Goal: Task Accomplishment & Management: Use online tool/utility

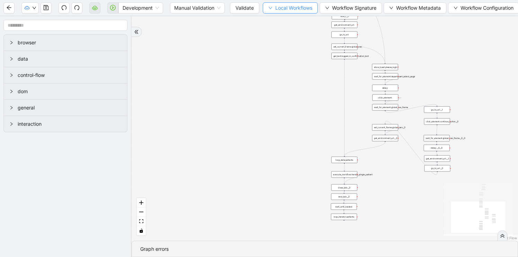
click at [307, 9] on span "Local Workflows" at bounding box center [293, 8] width 37 height 8
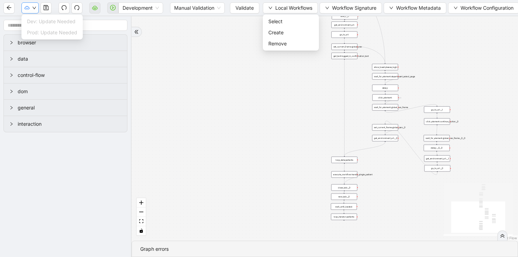
click at [32, 12] on button "button" at bounding box center [29, 7] width 17 height 11
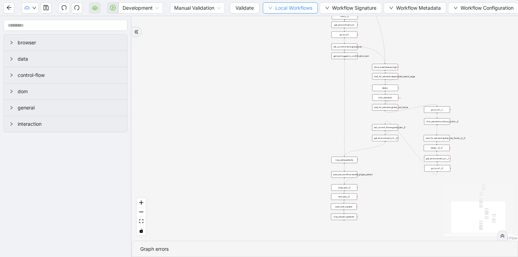
click at [293, 9] on span "Local Workflows" at bounding box center [293, 8] width 37 height 8
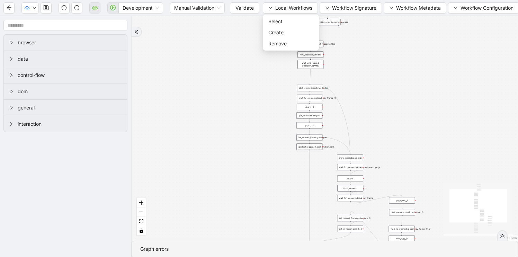
drag, startPoint x: 314, startPoint y: 114, endPoint x: 244, endPoint y: 236, distance: 140.8
click at [245, 237] on div "trigger loop_data:patients loop_iterator:patients execute_workflow:handle_singl…" at bounding box center [325, 128] width 386 height 224
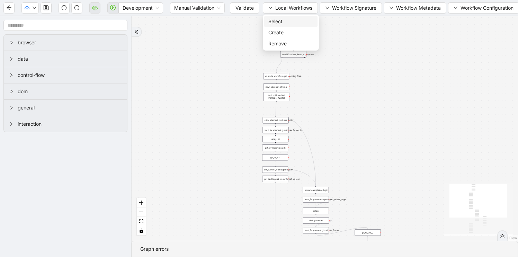
click at [284, 20] on span "Select" at bounding box center [290, 22] width 45 height 8
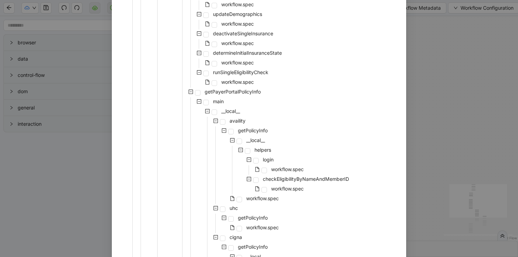
scroll to position [266, 0]
click at [253, 157] on div "login" at bounding box center [197, 160] width 155 height 10
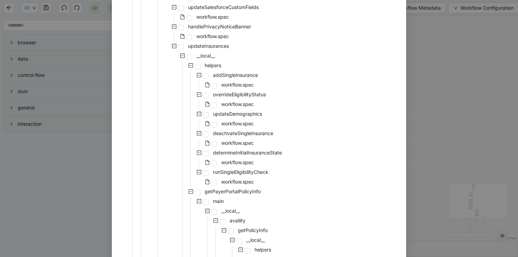
scroll to position [11, 0]
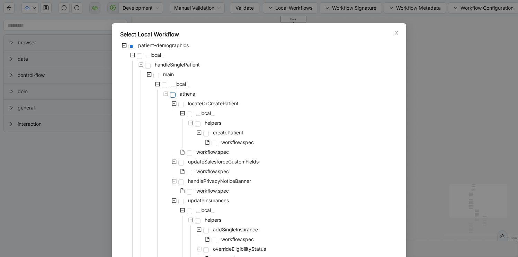
click at [173, 93] on span at bounding box center [173, 95] width 6 height 6
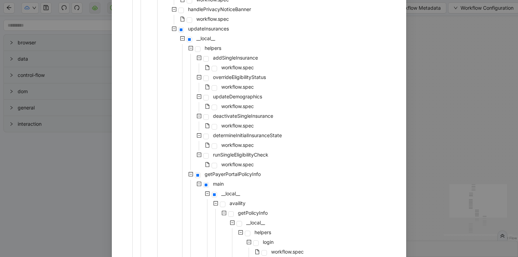
scroll to position [325, 0]
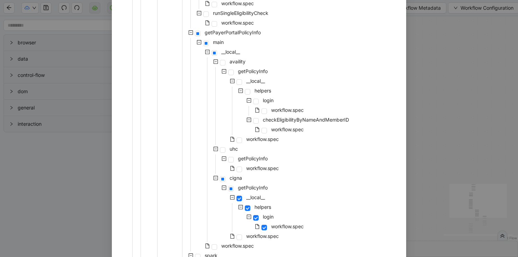
click at [457, 173] on div "Select Local Workflow patient-demographics __local__ handleSinglePatient main _…" at bounding box center [259, 128] width 518 height 257
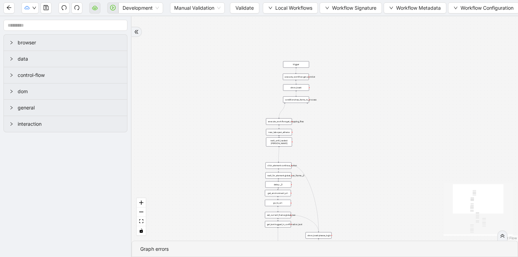
drag, startPoint x: 448, startPoint y: 156, endPoint x: 444, endPoint y: 231, distance: 74.9
click at [445, 228] on div "trigger loop_data:patients loop_iterator:patients execute_workflow:handle_singl…" at bounding box center [325, 128] width 386 height 224
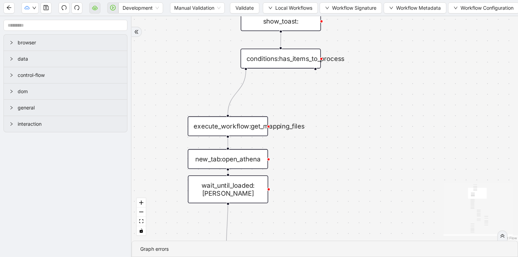
drag, startPoint x: 381, startPoint y: 199, endPoint x: 421, endPoint y: 23, distance: 180.5
click at [420, 24] on div "trigger loop_data:patients loop_iterator:patients execute_workflow:handle_singl…" at bounding box center [325, 128] width 386 height 224
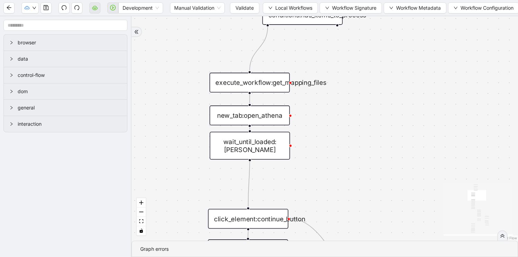
click at [252, 115] on div "new_tab:open_athena" at bounding box center [249, 116] width 80 height 20
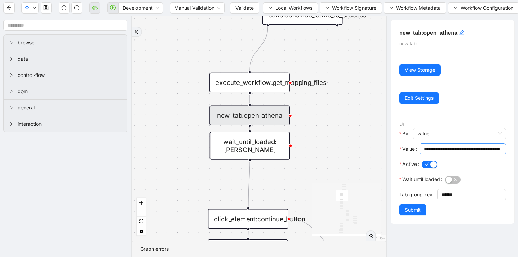
click at [446, 149] on input "**********" at bounding box center [462, 149] width 77 height 8
drag, startPoint x: 349, startPoint y: 182, endPoint x: 360, endPoint y: 42, distance: 141.4
click at [360, 42] on div "trigger loop_data:patients loop_iterator:patients execute_workflow:handle_singl…" at bounding box center [259, 128] width 255 height 224
click at [346, 96] on div "trigger loop_data:patients loop_iterator:patients execute_workflow:handle_singl…" at bounding box center [259, 128] width 255 height 224
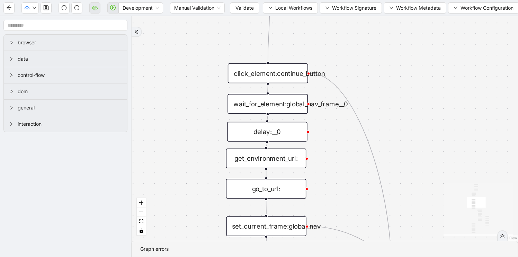
drag, startPoint x: 346, startPoint y: 96, endPoint x: 366, endPoint y: -49, distance: 146.7
click at [366, 0] on html "Development Manual Validation Validate Local Workflows Workflow Signature Workf…" at bounding box center [259, 128] width 518 height 257
drag, startPoint x: 407, startPoint y: 122, endPoint x: 399, endPoint y: 15, distance: 107.3
click at [399, 15] on section "Development Manual Validation Validate Local Workflows Workflow Signature Workf…" at bounding box center [259, 128] width 518 height 257
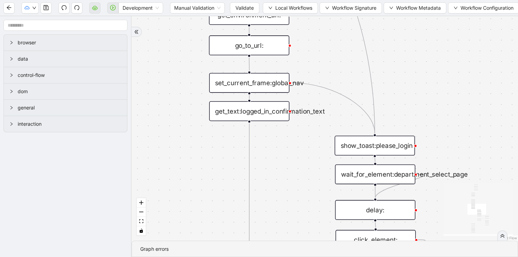
drag, startPoint x: 413, startPoint y: 106, endPoint x: 403, endPoint y: 52, distance: 55.0
click at [403, 53] on div "trigger loop_data:patients loop_iterator:patients execute_workflow:handle_singl…" at bounding box center [325, 128] width 386 height 224
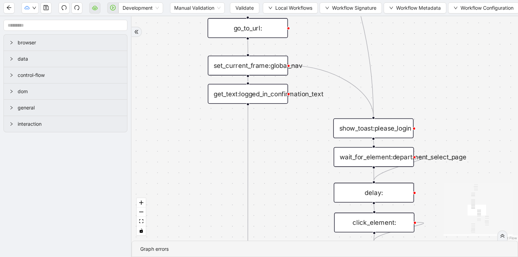
drag, startPoint x: 454, startPoint y: 186, endPoint x: 449, endPoint y: 111, distance: 74.9
click at [449, 110] on div "trigger loop_data:patients loop_iterator:patients execute_workflow:handle_singl…" at bounding box center [325, 128] width 386 height 224
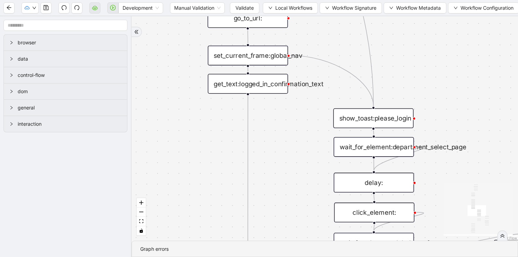
drag, startPoint x: 449, startPoint y: 141, endPoint x: 449, endPoint y: 82, distance: 58.5
click at [449, 82] on div "trigger loop_data:patients loop_iterator:patients execute_workflow:handle_singl…" at bounding box center [325, 128] width 386 height 224
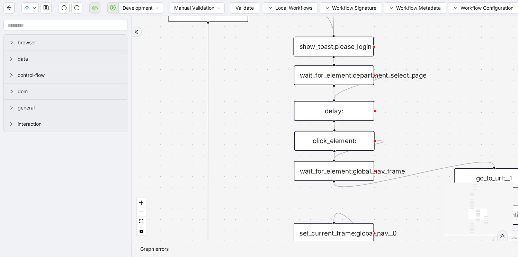
drag, startPoint x: 451, startPoint y: 152, endPoint x: 406, endPoint y: 129, distance: 50.6
click at [407, 129] on div "trigger loop_data:patients loop_iterator:patients execute_workflow:handle_singl…" at bounding box center [325, 128] width 386 height 224
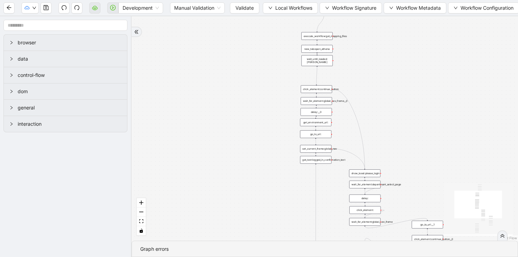
drag, startPoint x: 406, startPoint y: 129, endPoint x: 396, endPoint y: 248, distance: 119.6
click at [396, 248] on section "trigger loop_data:patients loop_iterator:patients execute_workflow:handle_singl…" at bounding box center [325, 136] width 386 height 241
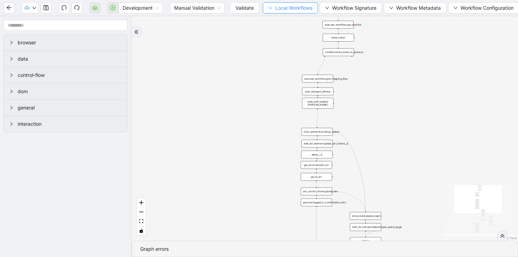
click at [272, 7] on icon "down" at bounding box center [270, 8] width 4 height 4
click at [272, 22] on span "Select" at bounding box center [290, 22] width 45 height 8
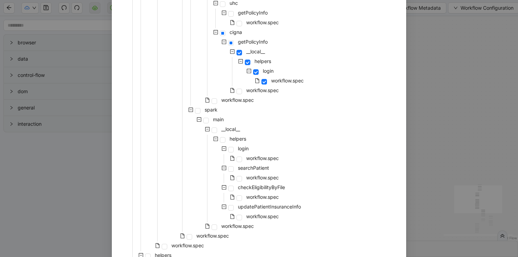
scroll to position [553, 0]
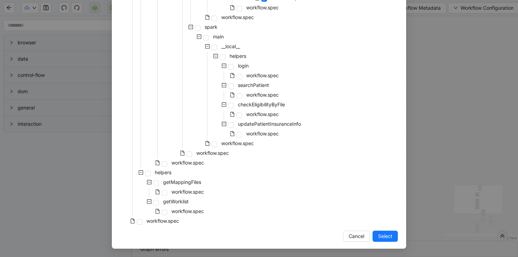
click at [132, 223] on span at bounding box center [132, 221] width 8 height 8
click at [140, 223] on span at bounding box center [140, 222] width 6 height 6
click at [386, 239] on span "Select" at bounding box center [385, 236] width 14 height 8
click at [386, 239] on div "trigger loop_data:patients loop_iterator:patients execute_workflow:handle_singl…" at bounding box center [325, 128] width 386 height 224
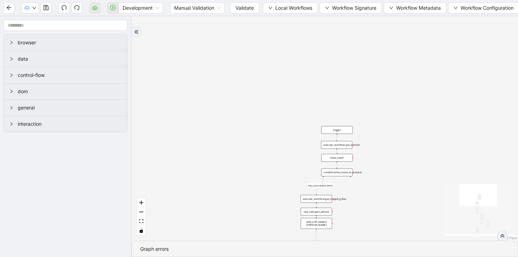
drag, startPoint x: 394, startPoint y: 102, endPoint x: 392, endPoint y: 222, distance: 119.1
click at [392, 222] on div "has_unprocessed_items onError onError onError onError onError onError trigger l…" at bounding box center [325, 128] width 386 height 224
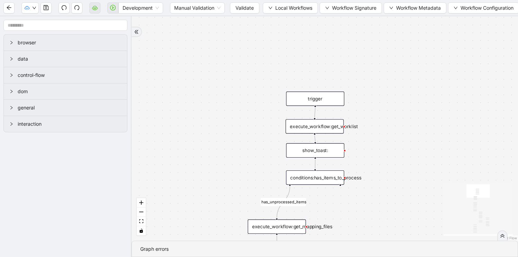
click at [328, 124] on div "execute_workflow:get_worklist" at bounding box center [315, 126] width 58 height 14
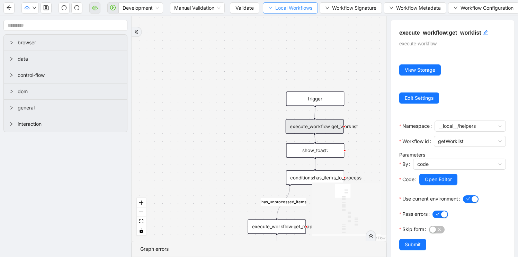
click at [299, 8] on span "Local Workflows" at bounding box center [293, 8] width 37 height 8
click at [284, 23] on span "Select" at bounding box center [290, 22] width 45 height 8
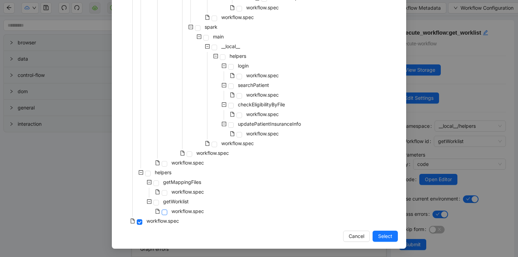
click at [166, 210] on span at bounding box center [165, 212] width 6 height 6
click at [385, 237] on span "Select" at bounding box center [385, 236] width 14 height 8
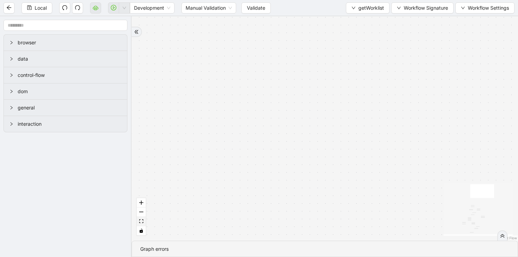
click at [142, 223] on button "fit view" at bounding box center [141, 221] width 9 height 9
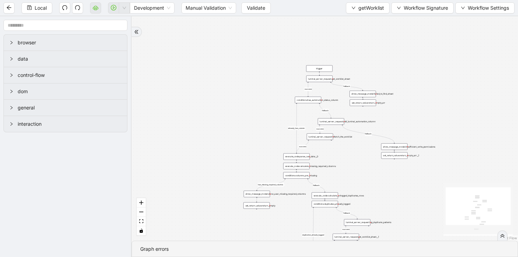
drag, startPoint x: 405, startPoint y: 70, endPoint x: 406, endPoint y: 107, distance: 37.0
click at [406, 107] on div "has_missing_required_columns fallback fallback success fallback already_has_col…" at bounding box center [325, 128] width 386 height 224
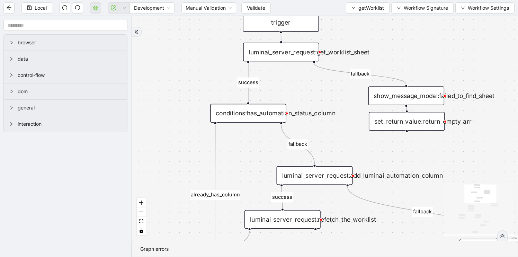
drag, startPoint x: 386, startPoint y: 75, endPoint x: 387, endPoint y: 43, distance: 32.9
click at [387, 43] on div "has_missing_required_columns fallback fallback success fallback already_has_col…" at bounding box center [325, 128] width 386 height 224
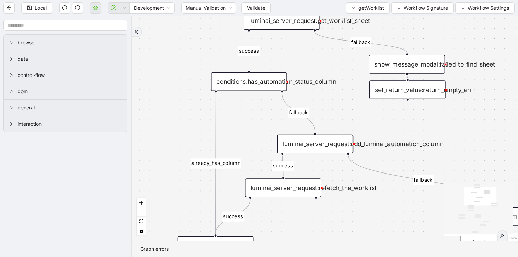
drag, startPoint x: 436, startPoint y: 151, endPoint x: 451, endPoint y: 37, distance: 114.3
click at [451, 37] on div "has_missing_required_columns fallback fallback success fallback already_has_col…" at bounding box center [325, 128] width 386 height 224
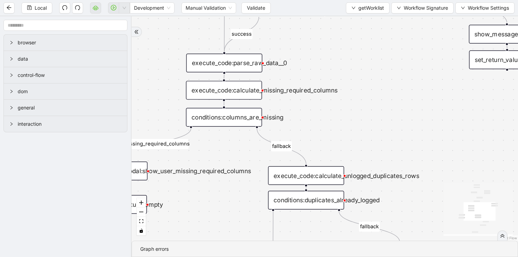
drag, startPoint x: 399, startPoint y: 169, endPoint x: 392, endPoint y: 69, distance: 99.9
click at [392, 69] on div "has_missing_required_columns fallback fallback success fallback already_has_col…" at bounding box center [325, 128] width 386 height 224
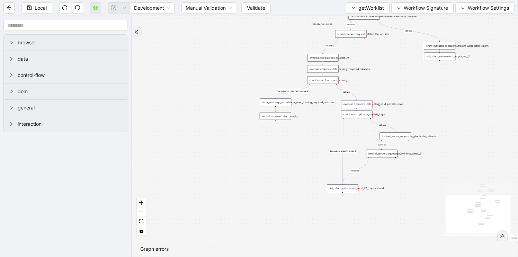
drag, startPoint x: 393, startPoint y: 80, endPoint x: 393, endPoint y: 71, distance: 9.0
click at [393, 71] on div "has_missing_required_columns fallback fallback success fallback already_has_col…" at bounding box center [325, 128] width 386 height 224
click at [365, 11] on span "getWorklist" at bounding box center [371, 8] width 26 height 8
click at [365, 23] on span "Select" at bounding box center [366, 22] width 33 height 8
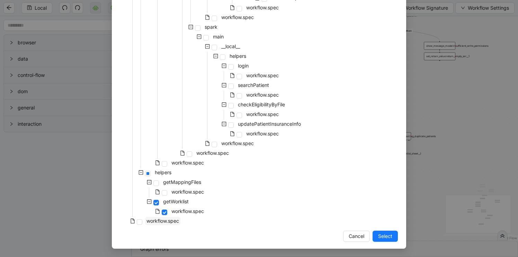
click at [175, 219] on span "workflow.spec" at bounding box center [162, 221] width 33 height 6
click at [392, 237] on span "Select" at bounding box center [385, 236] width 14 height 8
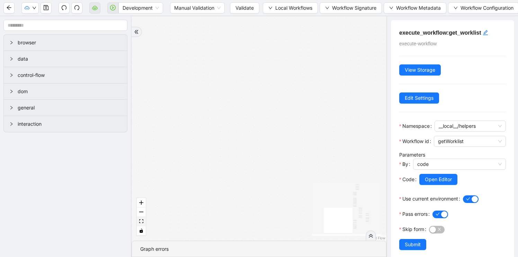
click at [142, 222] on icon "fit view" at bounding box center [141, 221] width 4 height 4
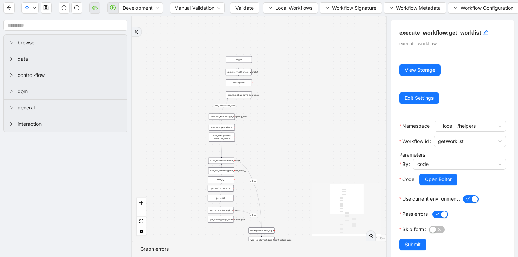
drag, startPoint x: 304, startPoint y: 112, endPoint x: 315, endPoint y: 212, distance: 100.3
click at [314, 212] on div "has_unprocessed_items onError onError onError onError onError onError trigger l…" at bounding box center [259, 128] width 255 height 224
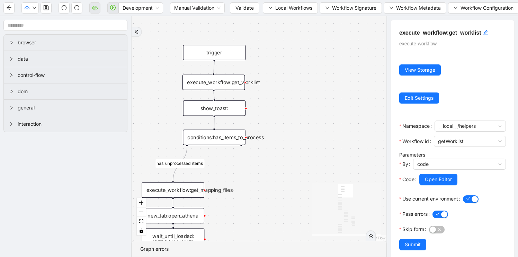
click at [231, 82] on div "execute_workflow:get_worklist" at bounding box center [213, 82] width 63 height 16
click at [227, 110] on div "show_toast:" at bounding box center [214, 108] width 63 height 16
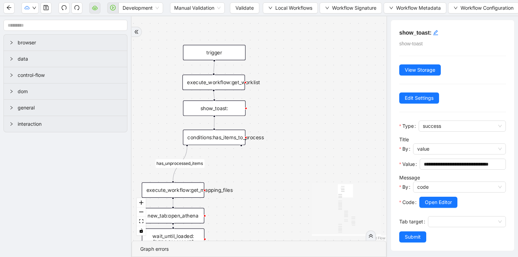
click at [224, 137] on div "conditions:has_items_to_process" at bounding box center [214, 137] width 63 height 16
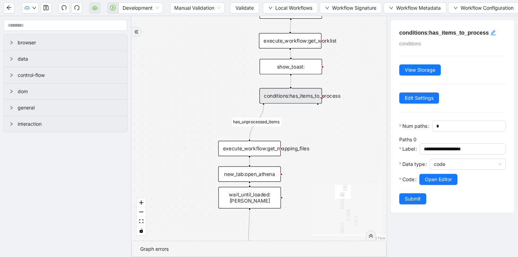
drag, startPoint x: 289, startPoint y: 160, endPoint x: 365, endPoint y: 119, distance: 87.1
click at [365, 119] on div "has_unprocessed_items onError onError onError onError onError onError trigger l…" at bounding box center [259, 128] width 255 height 224
drag, startPoint x: 343, startPoint y: 123, endPoint x: 302, endPoint y: 116, distance: 41.7
click at [302, 120] on div "has_unprocessed_items onError onError onError onError onError onError trigger l…" at bounding box center [259, 128] width 255 height 224
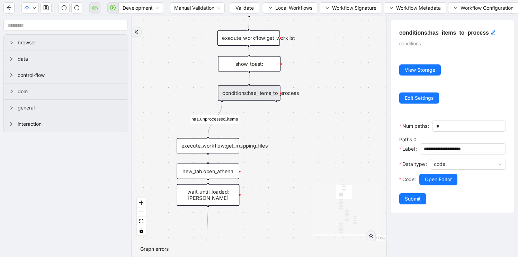
click at [220, 149] on div "execute_workflow:get_mapping_files" at bounding box center [208, 146] width 63 height 16
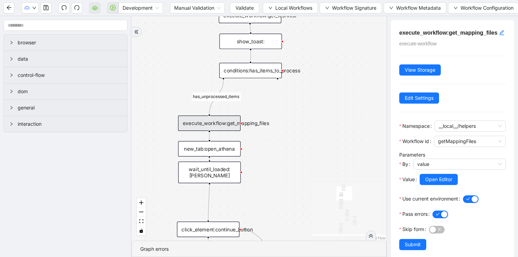
drag, startPoint x: 285, startPoint y: 183, endPoint x: 286, endPoint y: 160, distance: 22.5
click at [286, 160] on div "has_unprocessed_items onError onError onError onError onError onError trigger l…" at bounding box center [259, 128] width 255 height 224
click at [277, 14] on div "Development Manual Validation Validate Local Workflows Workflow Signature Workf…" at bounding box center [259, 8] width 518 height 16
click at [286, 8] on span "Local Workflows" at bounding box center [293, 8] width 37 height 8
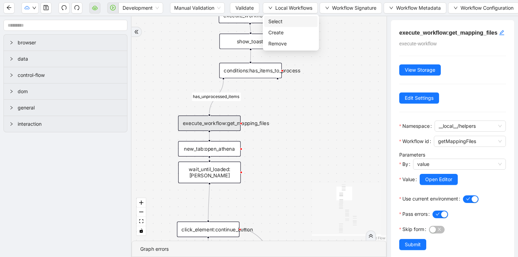
click at [283, 19] on span "Select" at bounding box center [290, 22] width 45 height 8
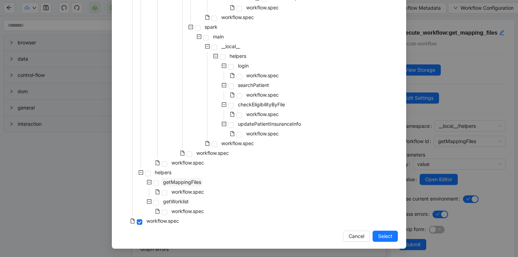
click at [192, 183] on span "getMappingFiles" at bounding box center [182, 182] width 38 height 6
click at [387, 236] on span "Select" at bounding box center [385, 236] width 14 height 8
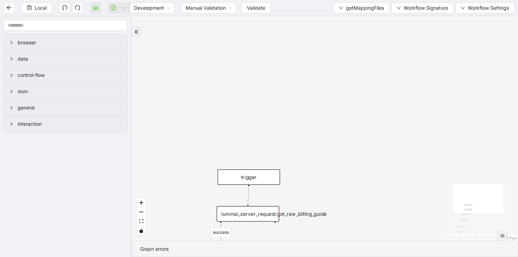
drag, startPoint x: 293, startPoint y: 161, endPoint x: 395, endPoint y: 78, distance: 131.2
click at [395, 78] on div "success success trigger luminai_server_request:get_raw_billing_guide execute_co…" at bounding box center [325, 128] width 386 height 224
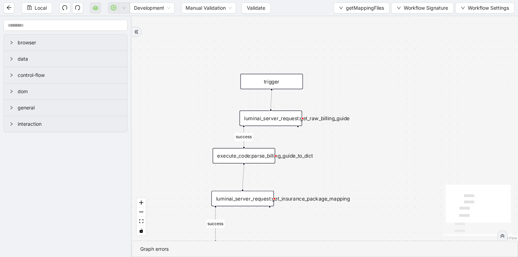
drag, startPoint x: 380, startPoint y: 140, endPoint x: 382, endPoint y: 88, distance: 51.6
click at [382, 88] on div "success success trigger luminai_server_request:get_raw_billing_guide execute_co…" at bounding box center [325, 128] width 386 height 224
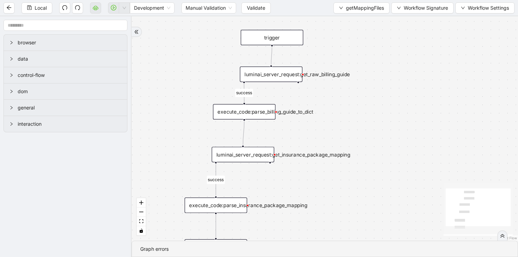
drag, startPoint x: 371, startPoint y: 157, endPoint x: 371, endPoint y: 109, distance: 47.4
click at [371, 109] on div "success success trigger luminai_server_request:get_raw_billing_guide execute_co…" at bounding box center [325, 128] width 386 height 224
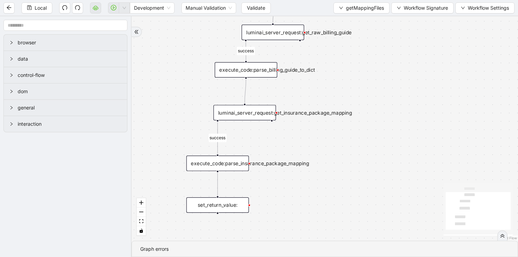
drag, startPoint x: 372, startPoint y: 172, endPoint x: 392, endPoint y: 92, distance: 81.9
click at [392, 93] on div "success success trigger luminai_server_request:get_raw_billing_guide execute_co…" at bounding box center [325, 128] width 386 height 224
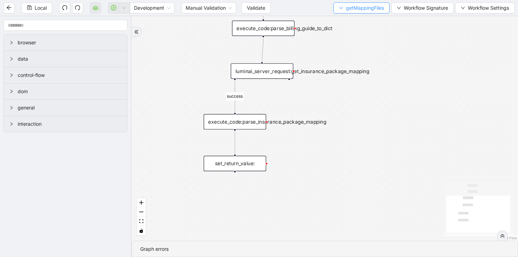
click at [359, 5] on span "getMappingFiles" at bounding box center [365, 8] width 38 height 8
click at [357, 21] on span "Select" at bounding box center [360, 22] width 45 height 8
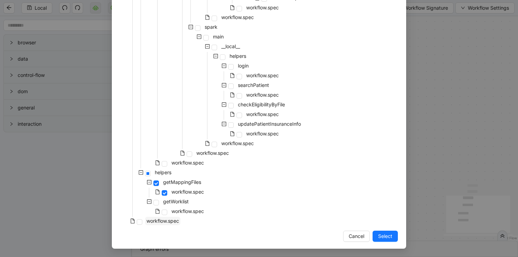
click at [162, 223] on span "workflow.spec" at bounding box center [162, 221] width 33 height 6
click at [384, 240] on span "Select" at bounding box center [385, 236] width 14 height 8
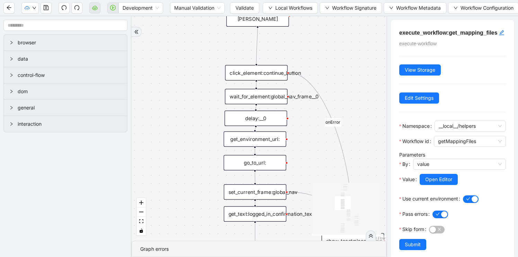
drag, startPoint x: 351, startPoint y: 167, endPoint x: 276, endPoint y: 271, distance: 128.9
click at [276, 257] on html "Development Manual Validation Validate Local Workflows Workflow Signature Workf…" at bounding box center [259, 128] width 518 height 257
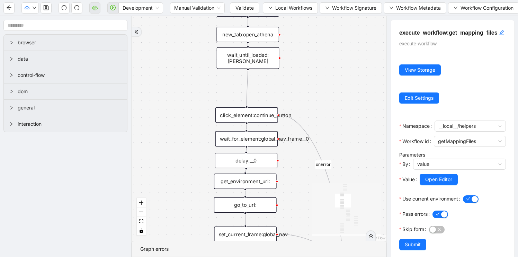
drag, startPoint x: 336, startPoint y: 60, endPoint x: 316, endPoint y: 265, distance: 205.9
click at [316, 257] on html "Development Manual Validation Validate Local Workflows Workflow Signature Workf…" at bounding box center [259, 128] width 518 height 257
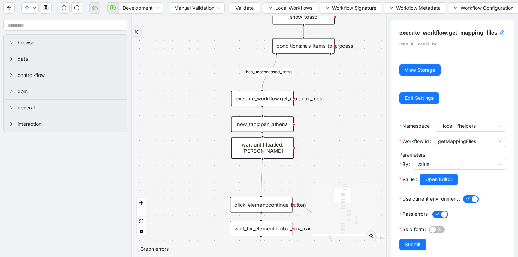
drag, startPoint x: 338, startPoint y: 110, endPoint x: 363, endPoint y: 36, distance: 78.8
click at [363, 36] on div "has_unprocessed_items onError onError onError onError onError onError trigger l…" at bounding box center [259, 128] width 255 height 224
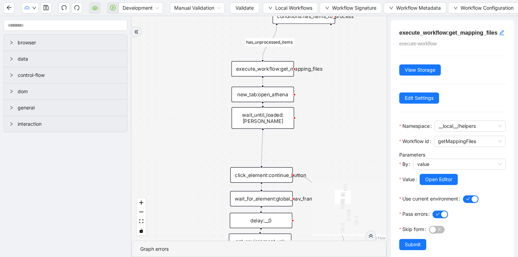
drag, startPoint x: 357, startPoint y: 150, endPoint x: 356, endPoint y: 107, distance: 43.3
click at [356, 109] on div "has_unprocessed_items onError onError onError onError onError onError trigger l…" at bounding box center [259, 128] width 255 height 224
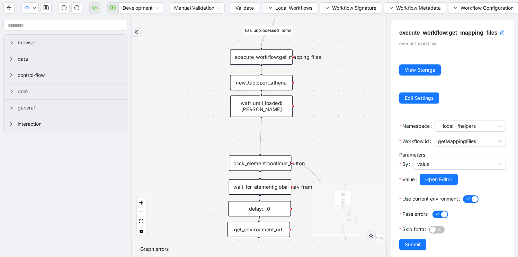
click at [274, 166] on div "click_element:continue_button" at bounding box center [260, 163] width 63 height 16
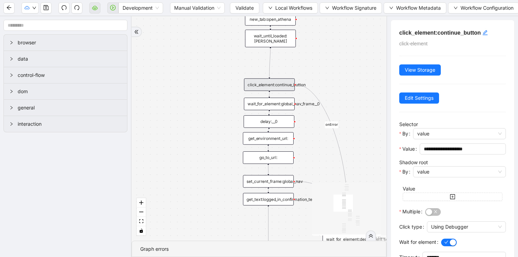
drag, startPoint x: 316, startPoint y: 136, endPoint x: 315, endPoint y: 63, distance: 73.4
click at [315, 63] on div "has_unprocessed_items onError onError onError onError onError onError trigger l…" at bounding box center [259, 128] width 255 height 224
click at [286, 159] on div "go_to_url:" at bounding box center [267, 157] width 51 height 12
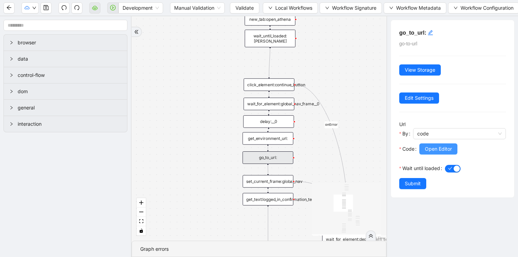
click at [426, 147] on span "Open Editor" at bounding box center [438, 149] width 27 height 8
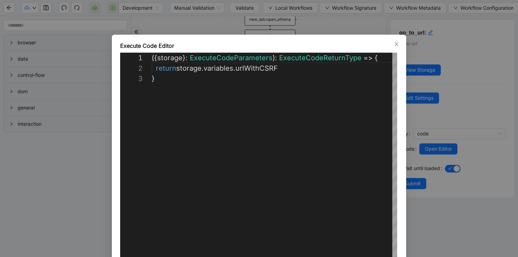
click at [29, 192] on div "**********" at bounding box center [259, 128] width 518 height 257
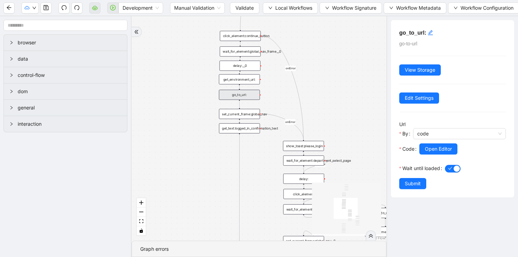
drag, startPoint x: 196, startPoint y: 195, endPoint x: 181, endPoint y: 125, distance: 71.6
click at [181, 125] on div "has_unprocessed_items onError onError onError onError onError onError trigger l…" at bounding box center [259, 128] width 255 height 224
drag, startPoint x: 186, startPoint y: 134, endPoint x: 180, endPoint y: 67, distance: 67.1
click at [180, 67] on div "has_unprocessed_items onError onError onError onError onError onError trigger l…" at bounding box center [259, 128] width 255 height 224
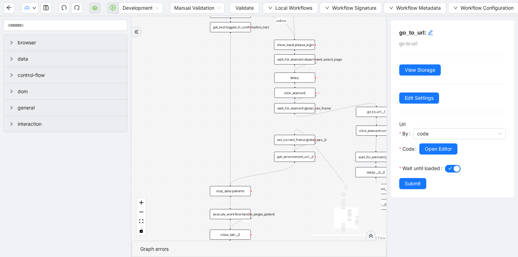
drag, startPoint x: 188, startPoint y: 132, endPoint x: 186, endPoint y: 90, distance: 42.6
click at [186, 90] on div "has_unprocessed_items onError onError onError onError onError onError trigger l…" at bounding box center [259, 128] width 255 height 224
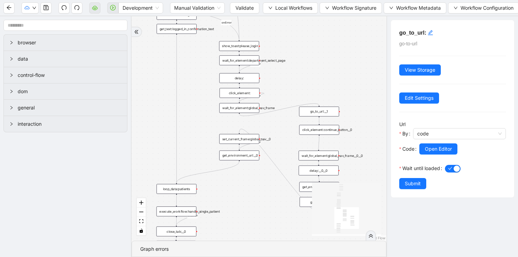
drag, startPoint x: 260, startPoint y: 84, endPoint x: 200, endPoint y: 96, distance: 61.1
click at [200, 96] on div "has_unprocessed_items onError onError onError onError onError onError trigger l…" at bounding box center [259, 128] width 255 height 224
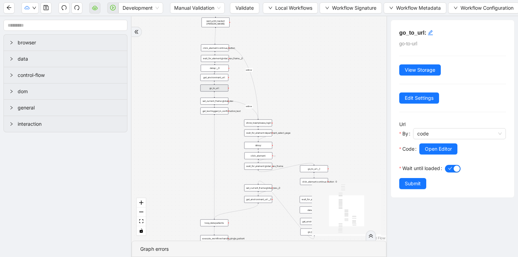
drag, startPoint x: 204, startPoint y: 88, endPoint x: 237, endPoint y: 146, distance: 67.1
click at [237, 147] on div "has_unprocessed_items onError onError onError onError onError onError trigger l…" at bounding box center [259, 128] width 255 height 224
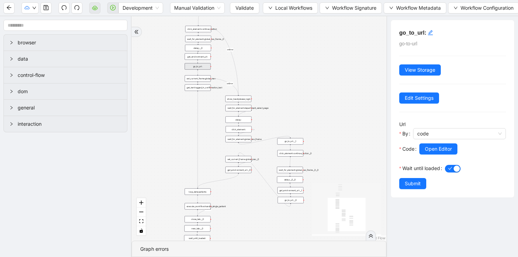
drag, startPoint x: 236, startPoint y: 146, endPoint x: 219, endPoint y: 123, distance: 29.1
click at [219, 123] on div "has_unprocessed_items onError onError onError onError onError onError trigger l…" at bounding box center [259, 128] width 255 height 224
click at [306, 210] on div "has_unprocessed_items onError onError onError onError onError onError trigger l…" at bounding box center [259, 128] width 255 height 224
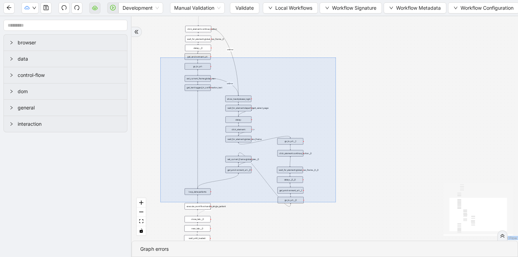
drag, startPoint x: 336, startPoint y: 202, endPoint x: 160, endPoint y: 57, distance: 227.5
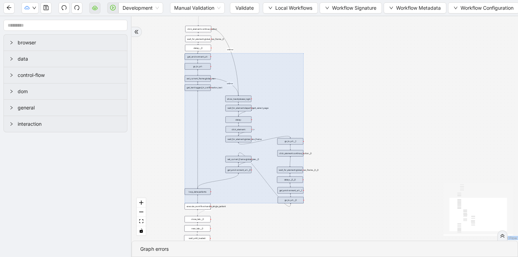
click at [160, 57] on div "has_unprocessed_items onError onError onError onError onError onError trigger l…" at bounding box center [325, 128] width 386 height 224
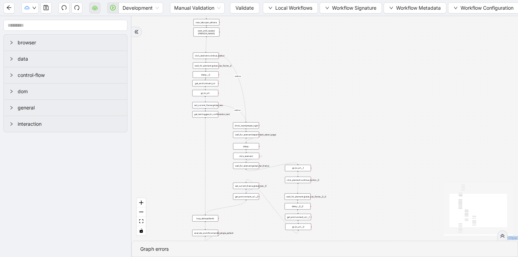
drag, startPoint x: 168, startPoint y: 48, endPoint x: 187, endPoint y: 110, distance: 65.3
click at [187, 111] on div "has_unprocessed_items onError onError onError onError onError onError trigger l…" at bounding box center [325, 128] width 386 height 224
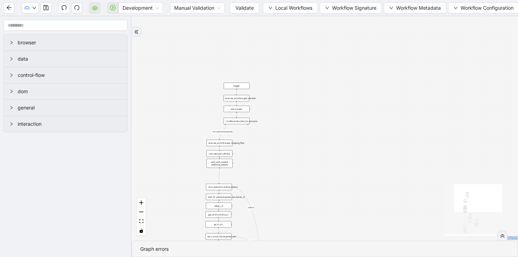
drag, startPoint x: 180, startPoint y: 147, endPoint x: 186, endPoint y: 242, distance: 95.0
click at [184, 242] on section "has_unprocessed_items onError onError onError onError onError onError trigger l…" at bounding box center [325, 136] width 386 height 241
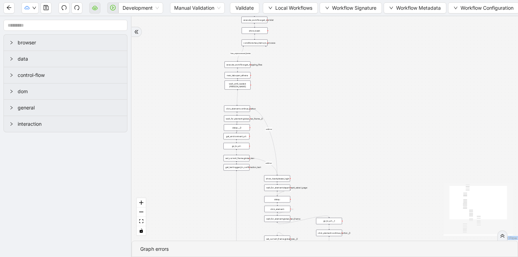
drag, startPoint x: 193, startPoint y: 185, endPoint x: 209, endPoint y: 106, distance: 80.3
click at [209, 106] on div "has_unprocessed_items onError onError onError onError onError onError trigger l…" at bounding box center [325, 128] width 386 height 224
click at [237, 137] on div "get_environment_url:" at bounding box center [236, 136] width 26 height 7
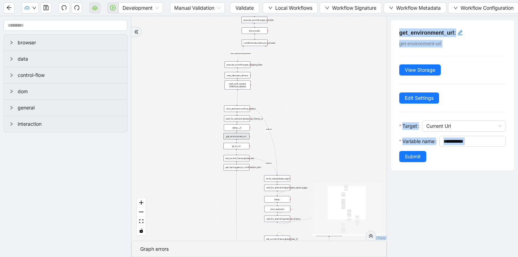
click at [182, 130] on div "has_unprocessed_items onError onError onError onError onError onError trigger l…" at bounding box center [259, 128] width 255 height 224
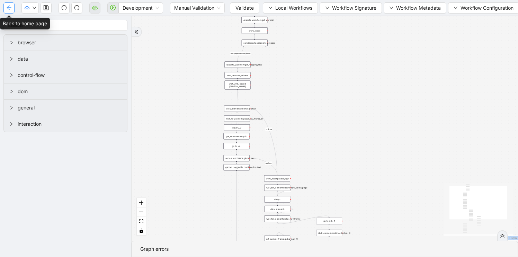
click at [10, 11] on button "button" at bounding box center [8, 7] width 11 height 11
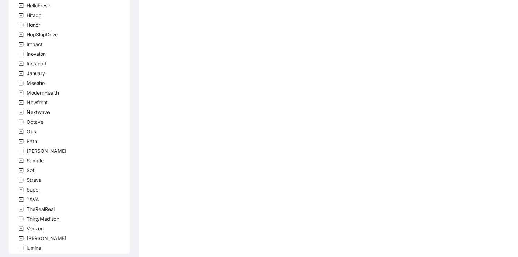
scroll to position [192, 0]
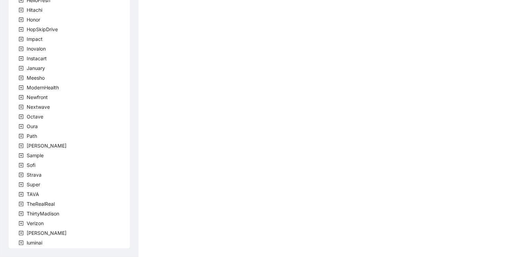
click at [23, 234] on icon "plus-square" at bounding box center [21, 233] width 5 height 5
click at [29, 233] on icon "plus-square" at bounding box center [29, 233] width 2 height 2
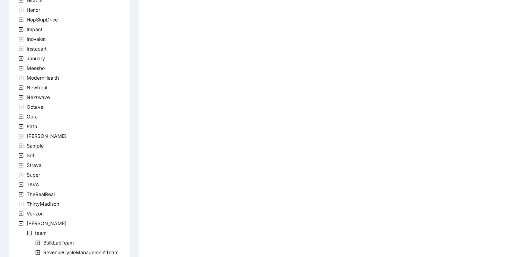
scroll to position [240, 0]
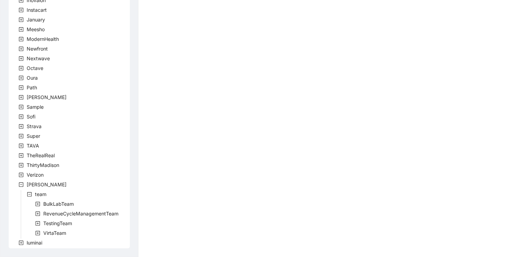
click at [38, 213] on icon "plus-square" at bounding box center [37, 213] width 5 height 5
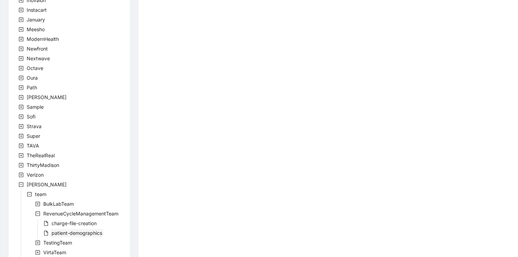
click at [54, 232] on span "patient-demographics" at bounding box center [77, 233] width 51 height 6
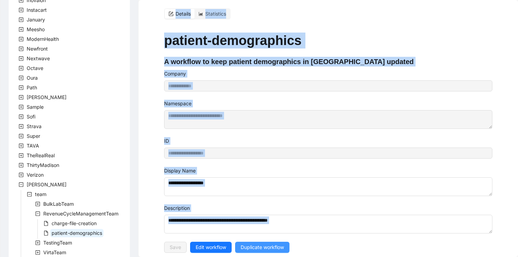
click at [255, 247] on span "Duplicate workflow" at bounding box center [262, 247] width 43 height 8
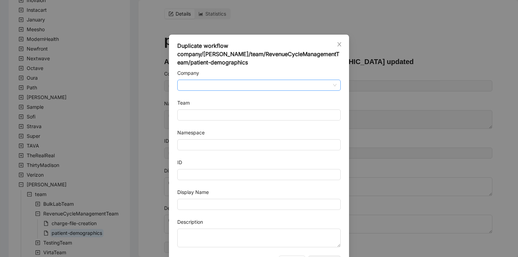
click at [192, 86] on input "Company" at bounding box center [258, 85] width 155 height 10
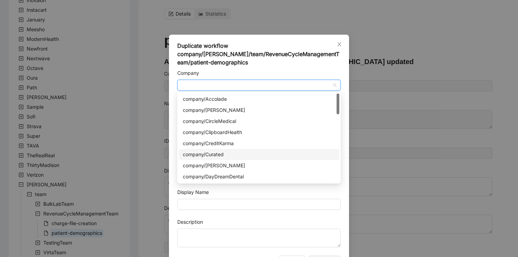
type input "*"
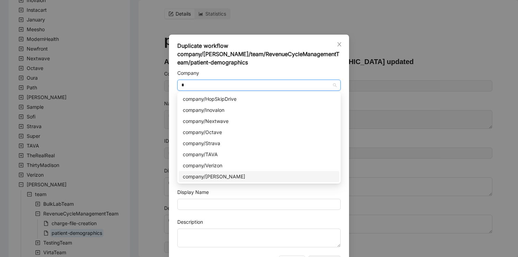
click at [218, 179] on div "company/[PERSON_NAME]" at bounding box center [259, 177] width 152 height 8
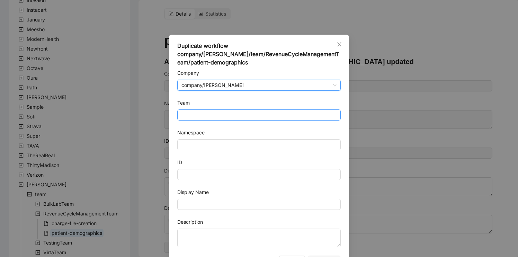
click at [196, 115] on input "Team" at bounding box center [258, 115] width 155 height 10
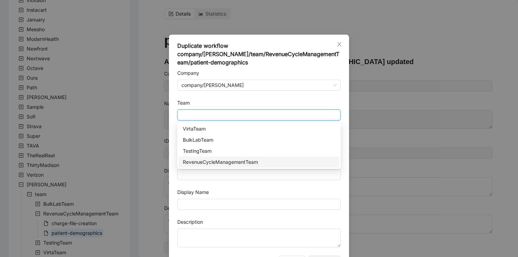
click at [202, 162] on div "RevenueCycleManagementTeam" at bounding box center [259, 162] width 152 height 8
type input "**********"
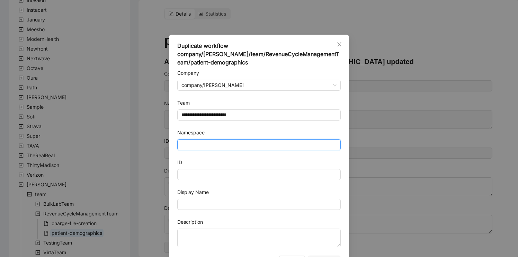
click at [198, 144] on input "Namespace" at bounding box center [258, 144] width 163 height 11
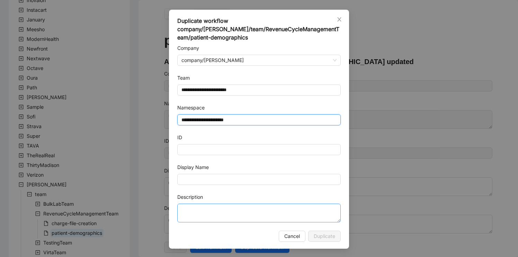
type input "**********"
click at [292, 214] on textarea "Description" at bounding box center [258, 213] width 163 height 19
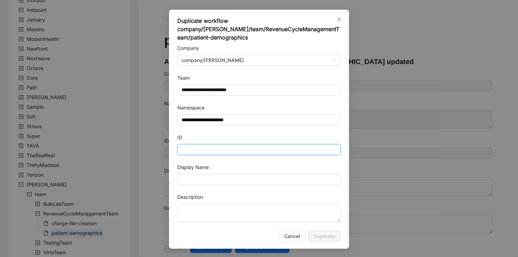
click at [284, 153] on input "ID" at bounding box center [258, 149] width 163 height 11
drag, startPoint x: 260, startPoint y: 119, endPoint x: 79, endPoint y: 111, distance: 181.2
click at [79, 111] on div "**********" at bounding box center [259, 128] width 518 height 257
click at [190, 148] on input "ID" at bounding box center [258, 149] width 163 height 11
paste input "**********"
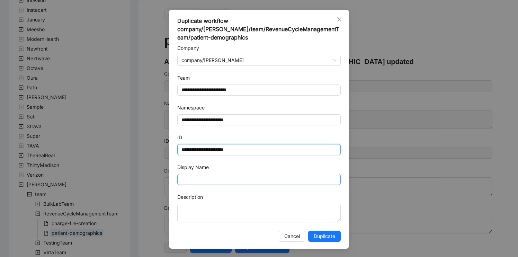
type input "**********"
click at [206, 179] on input "Display Name" at bounding box center [258, 179] width 163 height 11
drag, startPoint x: 227, startPoint y: 180, endPoint x: 259, endPoint y: 179, distance: 32.5
click at [259, 180] on input "**********" at bounding box center [258, 179] width 163 height 11
type input "**********"
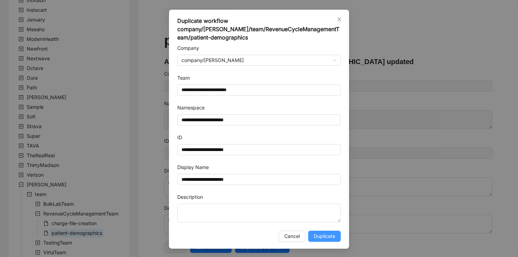
click at [332, 236] on span "Duplicate" at bounding box center [324, 236] width 21 height 8
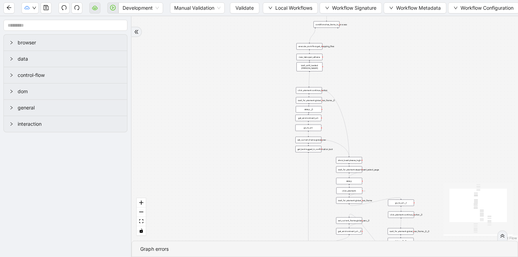
drag, startPoint x: 305, startPoint y: 162, endPoint x: 268, endPoint y: 256, distance: 101.4
click at [268, 256] on section "trigger loop_data:patients loop_iterator:patients execute_workflow:handle_singl…" at bounding box center [325, 136] width 386 height 241
click at [289, 9] on span "Local Workflows" at bounding box center [293, 8] width 37 height 8
click at [288, 19] on span "Select" at bounding box center [290, 22] width 45 height 8
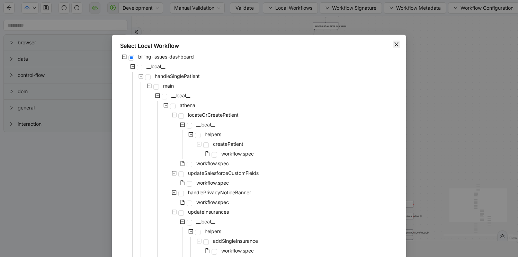
click at [396, 44] on icon "close" at bounding box center [396, 44] width 4 height 4
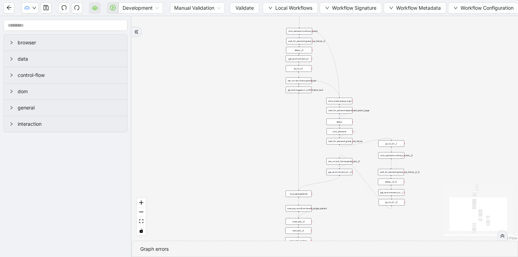
drag, startPoint x: 391, startPoint y: 126, endPoint x: 379, endPoint y: 21, distance: 105.9
click at [379, 21] on div "trigger loop_data:patients loop_iterator:patients execute_workflow:handle_singl…" at bounding box center [325, 128] width 386 height 224
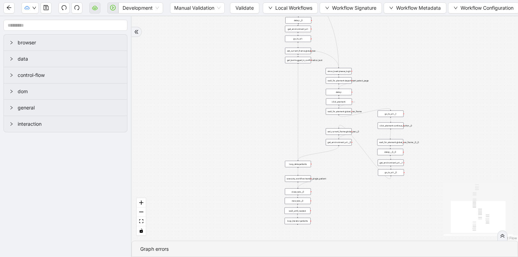
drag, startPoint x: 348, startPoint y: 161, endPoint x: 350, endPoint y: 175, distance: 14.4
click at [350, 176] on div "trigger loop_data:patients loop_iterator:patients execute_workflow:handle_singl…" at bounding box center [325, 128] width 386 height 224
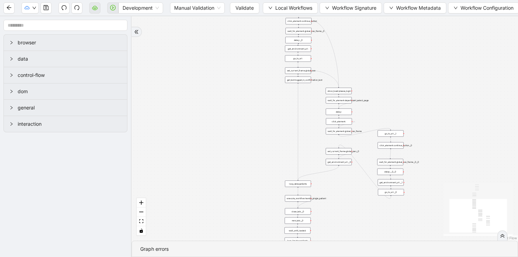
drag, startPoint x: 271, startPoint y: 73, endPoint x: 271, endPoint y: 105, distance: 32.2
click at [271, 106] on div "trigger loop_data:patients loop_iterator:patients execute_workflow:handle_singl…" at bounding box center [325, 128] width 386 height 224
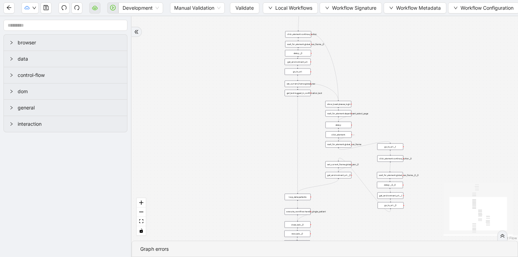
click at [298, 85] on div "set_current_frame:global_nav" at bounding box center [298, 84] width 26 height 7
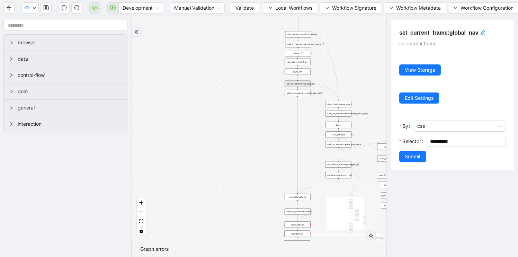
click at [299, 73] on div "go_to_url:" at bounding box center [298, 72] width 26 height 7
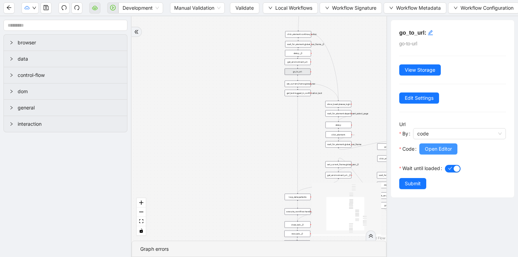
click at [422, 147] on button "Open Editor" at bounding box center [438, 148] width 38 height 11
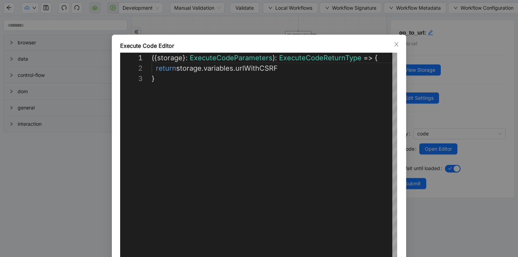
click at [64, 196] on div "**********" at bounding box center [259, 128] width 518 height 257
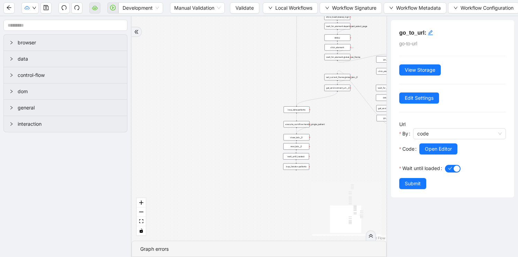
drag, startPoint x: 224, startPoint y: 214, endPoint x: 222, endPoint y: 127, distance: 87.6
click at [222, 127] on div "trigger loop_data:patients loop_iterator:patients execute_workflow:handle_singl…" at bounding box center [259, 128] width 255 height 224
click at [294, 109] on div "loop_data:patients" at bounding box center [296, 109] width 26 height 7
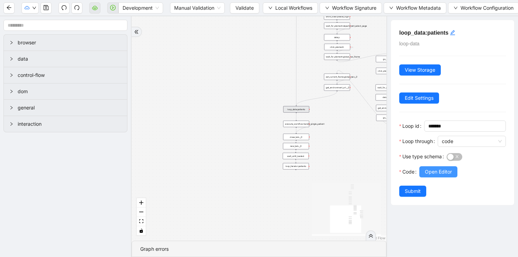
click at [442, 171] on span "Open Editor" at bounding box center [438, 172] width 27 height 8
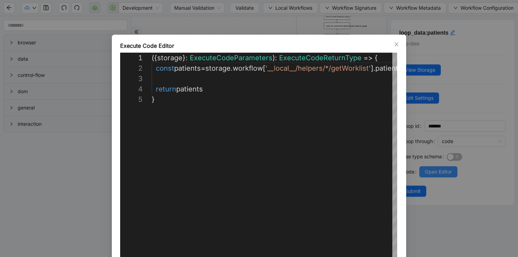
scroll to position [42, 0]
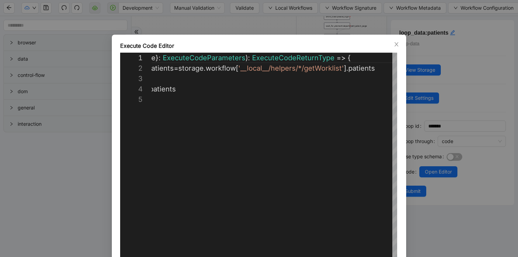
click at [42, 180] on div "**********" at bounding box center [259, 128] width 518 height 257
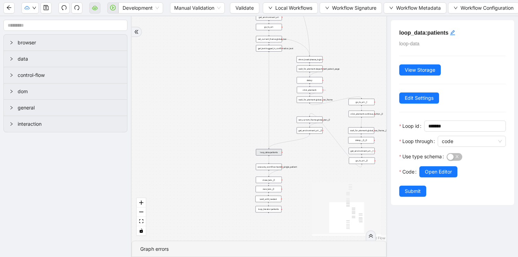
drag, startPoint x: 338, startPoint y: 166, endPoint x: 311, endPoint y: 209, distance: 50.6
click at [311, 209] on div "trigger loop_data:patients loop_iterator:patients execute_workflow:handle_singl…" at bounding box center [259, 128] width 255 height 224
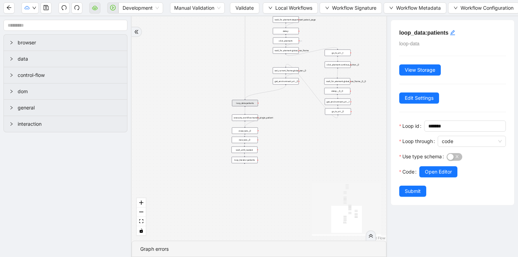
drag, startPoint x: 215, startPoint y: 128, endPoint x: 191, endPoint y: 79, distance: 54.0
click at [191, 79] on div "trigger loop_data:patients loop_iterator:patients execute_workflow:handle_singl…" at bounding box center [259, 128] width 255 height 224
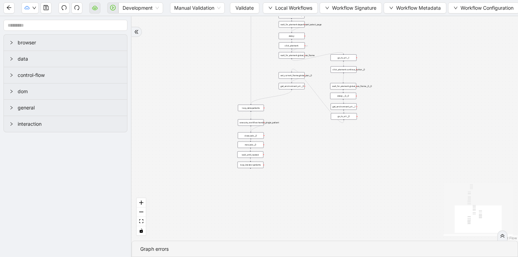
drag, startPoint x: 197, startPoint y: 81, endPoint x: 203, endPoint y: 85, distance: 7.2
click at [203, 85] on div "trigger loop_data:patients loop_iterator:patients execute_workflow:handle_singl…" at bounding box center [325, 128] width 386 height 224
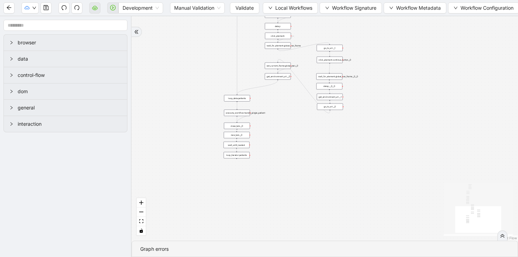
drag, startPoint x: 298, startPoint y: 179, endPoint x: 285, endPoint y: 171, distance: 15.5
click at [285, 171] on div "trigger loop_data:patients loop_iterator:patients execute_workflow:handle_singl…" at bounding box center [325, 128] width 386 height 224
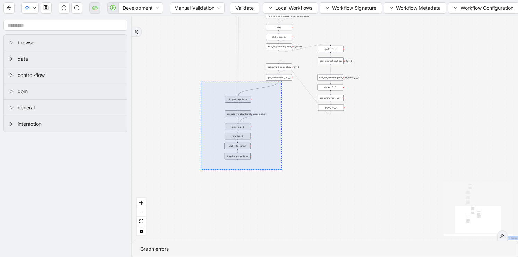
drag, startPoint x: 281, startPoint y: 170, endPoint x: 198, endPoint y: 80, distance: 122.2
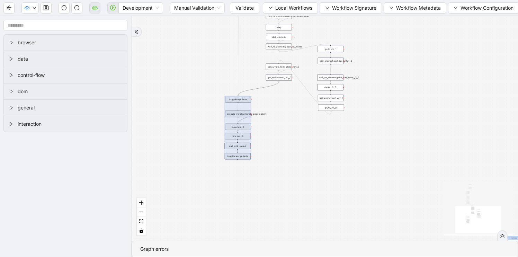
click at [240, 133] on div "new_tab:__0" at bounding box center [238, 136] width 26 height 7
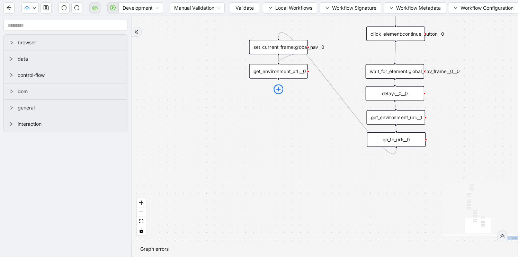
click at [279, 91] on icon "plus-circle" at bounding box center [278, 89] width 10 height 10
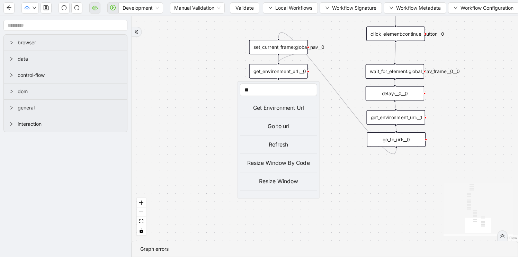
scroll to position [0, 0]
type input "******"
click at [208, 155] on div "trigger execute_workflow:get_worklist new_tab:open_athena get_text:logged_in_co…" at bounding box center [325, 128] width 386 height 224
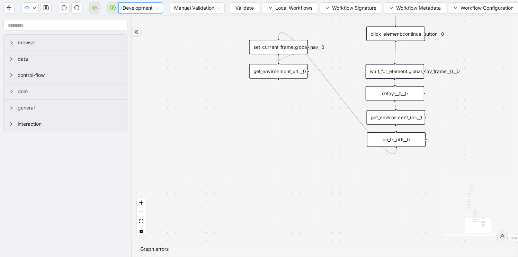
click at [136, 7] on span "Development" at bounding box center [141, 8] width 36 height 10
click at [110, 12] on span at bounding box center [112, 8] width 11 height 22
click at [114, 7] on span at bounding box center [112, 8] width 11 height 22
click at [234, 113] on div "trigger execute_workflow:get_worklist new_tab:open_athena get_text:logged_in_co…" at bounding box center [325, 128] width 386 height 224
click at [129, 3] on span "Development" at bounding box center [141, 8] width 36 height 10
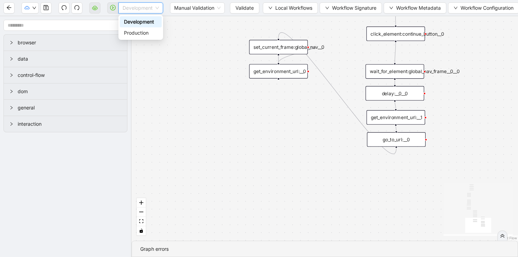
click at [116, 10] on span at bounding box center [112, 8] width 11 height 22
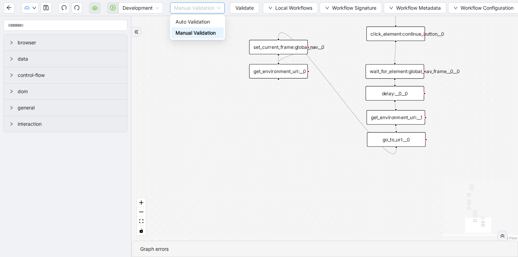
click at [213, 10] on span "Manual Validation" at bounding box center [197, 8] width 46 height 10
drag, startPoint x: 254, startPoint y: 7, endPoint x: 205, endPoint y: 137, distance: 138.6
click at [254, 7] on button "Validate" at bounding box center [244, 7] width 29 height 11
click at [254, 8] on button "Validate" at bounding box center [244, 7] width 29 height 11
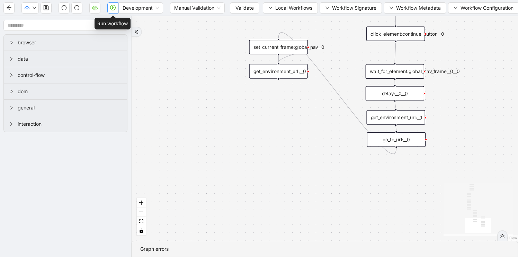
click at [110, 8] on icon "play-circle" at bounding box center [113, 8] width 6 height 6
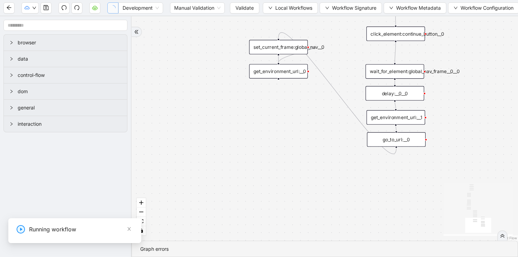
click at [97, 240] on input "1-off update file id" at bounding box center [52, 237] width 233 height 13
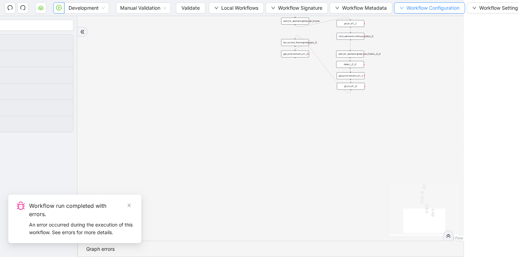
scroll to position [0, 66]
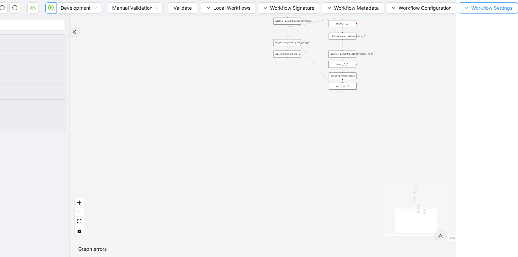
click at [475, 5] on span "Workflow Settings" at bounding box center [491, 8] width 41 height 8
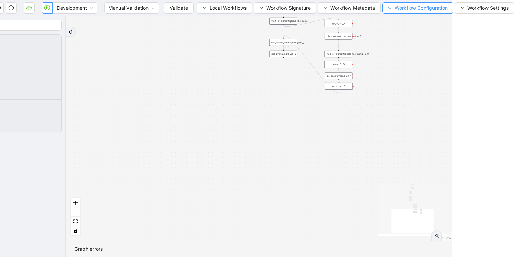
click at [436, 7] on span "Workflow Configuration" at bounding box center [421, 8] width 53 height 8
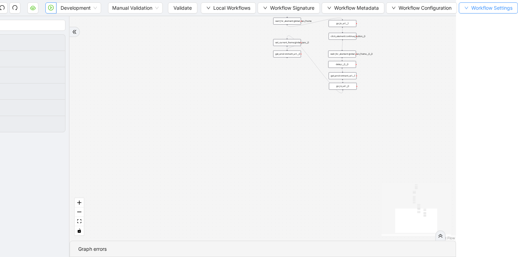
click at [477, 9] on span "Workflow Settings" at bounding box center [491, 8] width 41 height 8
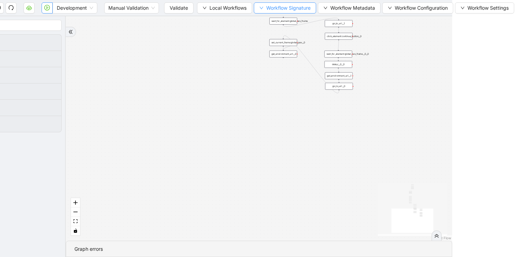
click at [303, 11] on span "Workflow Signature" at bounding box center [288, 8] width 44 height 8
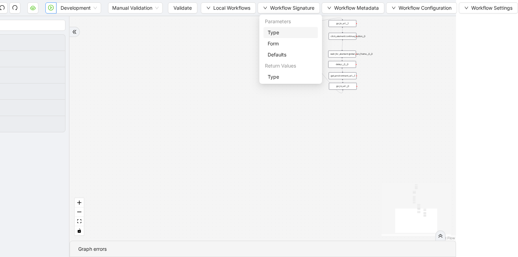
click at [290, 31] on span "Type" at bounding box center [291, 33] width 46 height 8
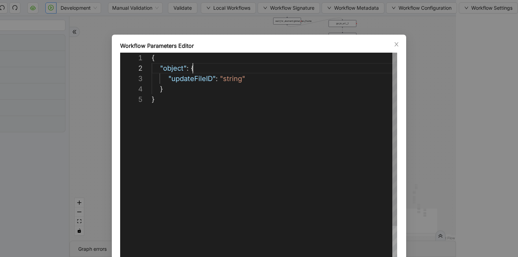
scroll to position [10, 41]
drag, startPoint x: 277, startPoint y: 66, endPoint x: 282, endPoint y: 74, distance: 9.8
click at [282, 74] on div "{ "object" : { ·‌ ·‌ ·‌ ·‌ ·‌ ·‌ ·‌ ·‌ "updateFileID" : ·‌ "string" } }" at bounding box center [274, 177] width 245 height 249
type textarea "**********"
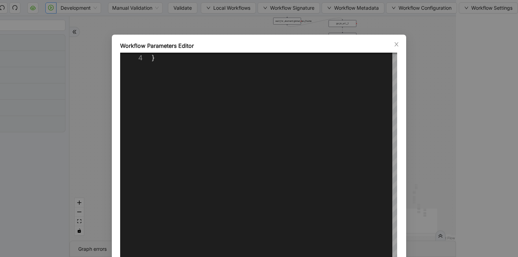
scroll to position [34, 0]
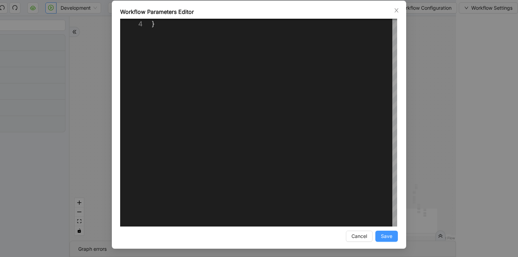
click at [387, 236] on span "Save" at bounding box center [386, 236] width 11 height 8
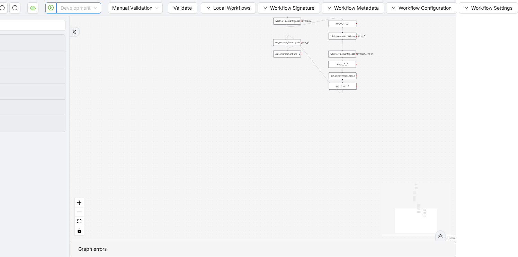
click at [56, 7] on div "Development" at bounding box center [78, 7] width 45 height 11
click at [50, 8] on icon "play-circle" at bounding box center [51, 8] width 6 height 6
drag, startPoint x: 52, startPoint y: 9, endPoint x: 223, endPoint y: 90, distance: 189.2
click at [52, 9] on button "button" at bounding box center [50, 7] width 11 height 11
click at [184, 5] on span "Validate" at bounding box center [182, 8] width 18 height 8
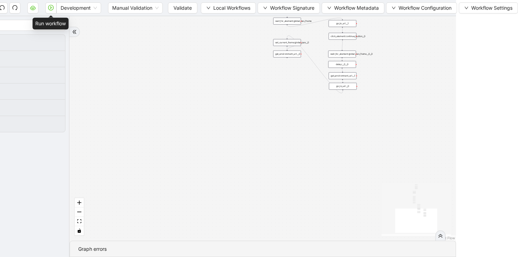
click at [186, 99] on div "trigger execute_workflow:get_worklist new_tab:open_athena get_text:logged_in_co…" at bounding box center [263, 128] width 386 height 224
click at [188, 8] on button "Validate" at bounding box center [182, 7] width 29 height 11
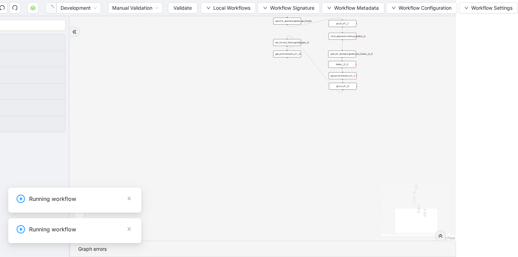
scroll to position [0, 0]
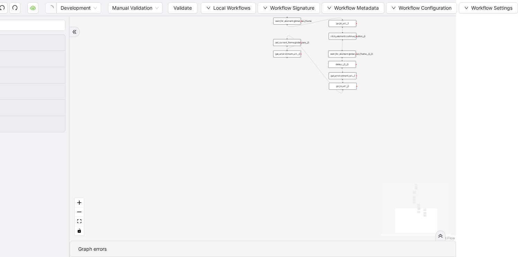
type input "****"
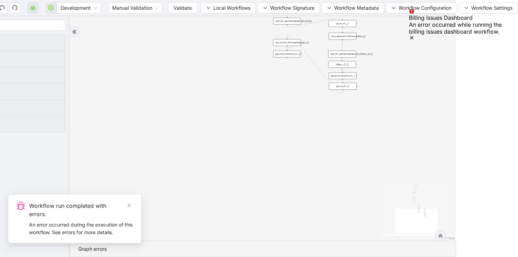
click at [97, 230] on div "An error occurred during the execution of this workflow. See errors for more de…" at bounding box center [81, 228] width 104 height 15
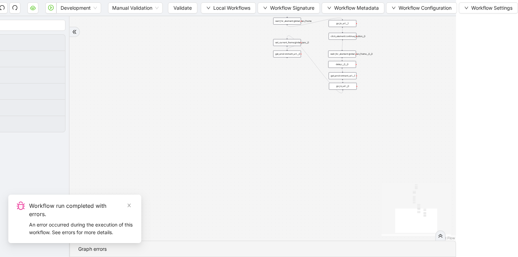
click at [93, 246] on div "Workflow run completed with errors. An error occurred during the execution of t…" at bounding box center [74, 222] width 133 height 54
click at [93, 249] on div "Graph errors" at bounding box center [262, 249] width 369 height 8
click at [439, 236] on icon "double-right" at bounding box center [441, 235] width 4 height 3
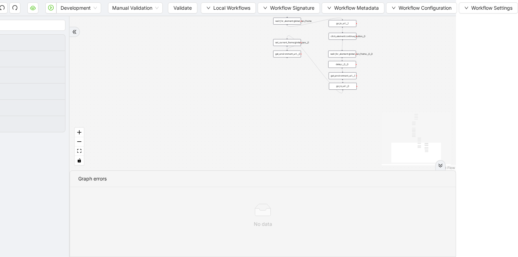
click at [185, 117] on div "trigger execute_workflow:get_worklist new_tab:open_athena get_text:logged_in_co…" at bounding box center [263, 93] width 386 height 154
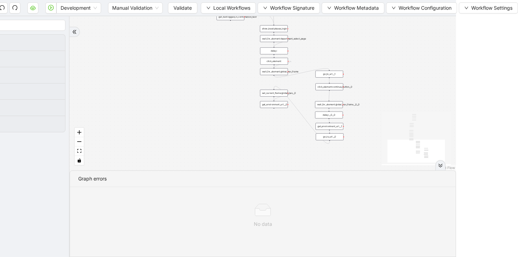
drag, startPoint x: 190, startPoint y: 116, endPoint x: 176, endPoint y: 171, distance: 56.8
click at [176, 170] on section "trigger execute_workflow:get_worklist new_tab:open_athena get_text:logged_in_co…" at bounding box center [263, 136] width 386 height 241
click at [180, 7] on span "Validate" at bounding box center [182, 8] width 18 height 8
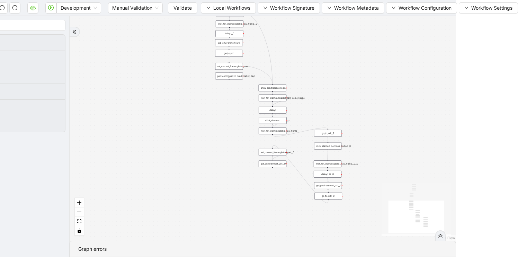
drag, startPoint x: 194, startPoint y: 96, endPoint x: 196, endPoint y: 149, distance: 53.0
click at [196, 149] on div "trigger execute_workflow:get_worklist new_tab:open_athena get_text:logged_in_co…" at bounding box center [263, 128] width 386 height 224
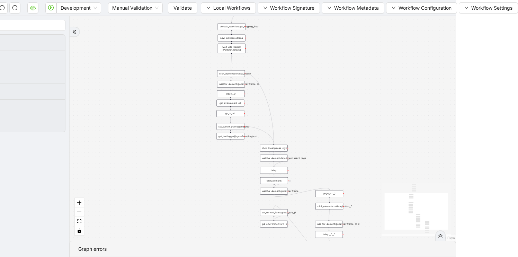
drag, startPoint x: 358, startPoint y: 102, endPoint x: 358, endPoint y: 164, distance: 62.7
click at [358, 165] on div "trigger execute_workflow:get_worklist new_tab:open_athena get_text:logged_in_co…" at bounding box center [263, 128] width 386 height 224
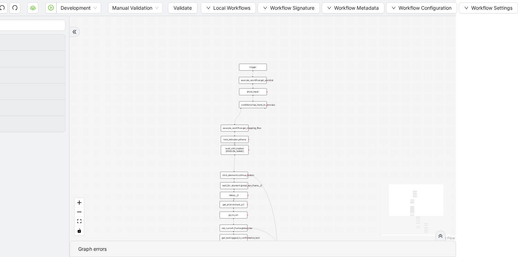
drag, startPoint x: 296, startPoint y: 79, endPoint x: 299, endPoint y: 181, distance: 101.5
click at [299, 181] on div "trigger execute_workflow:get_worklist new_tab:open_athena get_text:logged_in_co…" at bounding box center [263, 128] width 386 height 224
click at [246, 82] on div "execute_workflow:get_worklist" at bounding box center [253, 81] width 28 height 7
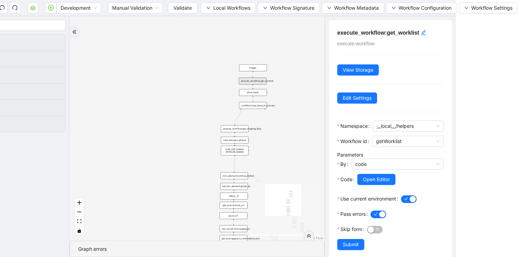
click at [220, 74] on div "trigger execute_workflow:get_worklist new_tab:open_athena get_text:logged_in_co…" at bounding box center [197, 128] width 255 height 224
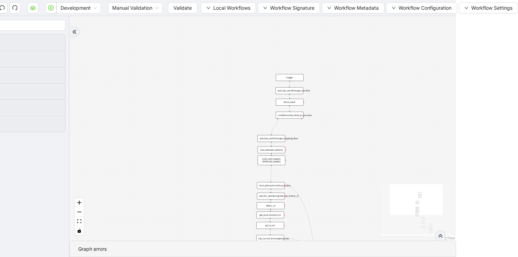
drag, startPoint x: 224, startPoint y: 74, endPoint x: 260, endPoint y: 84, distance: 37.6
click at [260, 84] on div "trigger execute_workflow:get_worklist new_tab:open_athena get_text:logged_in_co…" at bounding box center [263, 128] width 386 height 224
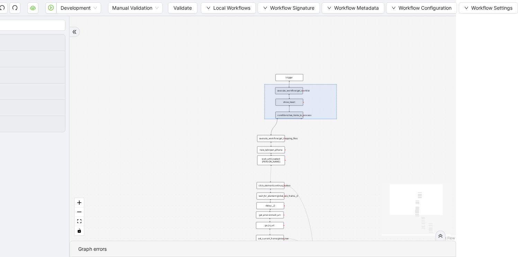
drag, startPoint x: 260, startPoint y: 84, endPoint x: 340, endPoint y: 129, distance: 91.2
click at [340, 130] on div "trigger execute_workflow:get_worklist new_tab:open_athena get_text:logged_in_co…" at bounding box center [263, 128] width 386 height 224
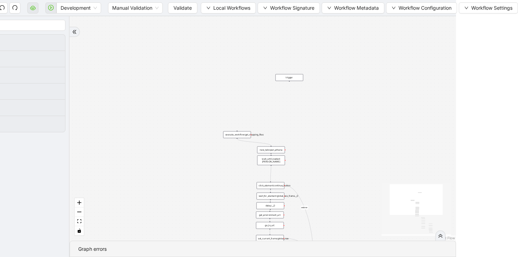
drag, startPoint x: 260, startPoint y: 138, endPoint x: 224, endPoint y: 131, distance: 36.6
click at [223, 132] on div "execute_workflow:get_mapping_files" at bounding box center [237, 134] width 28 height 7
drag, startPoint x: 285, startPoint y: 79, endPoint x: 271, endPoint y: 115, distance: 37.8
click at [271, 108] on div "trigger" at bounding box center [276, 104] width 28 height 7
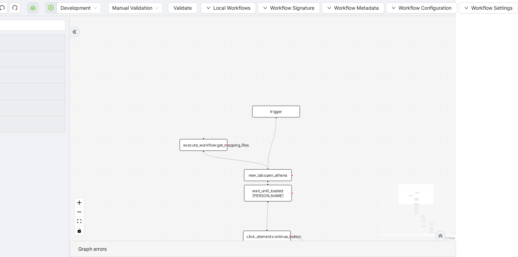
drag, startPoint x: 272, startPoint y: 118, endPoint x: 247, endPoint y: 162, distance: 51.1
click at [191, 147] on div "execute_workflow:get_mapping_files" at bounding box center [204, 145] width 48 height 12
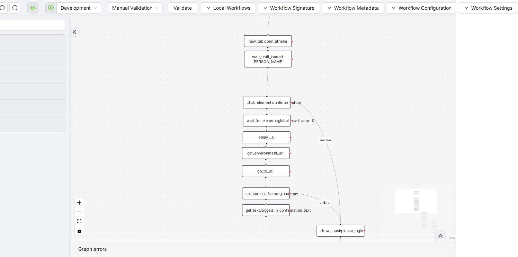
drag, startPoint x: 208, startPoint y: 169, endPoint x: 208, endPoint y: 35, distance: 134.0
click at [208, 35] on div "onError onError onError onError onError trigger new_tab:open_athena get_text:lo…" at bounding box center [263, 128] width 386 height 224
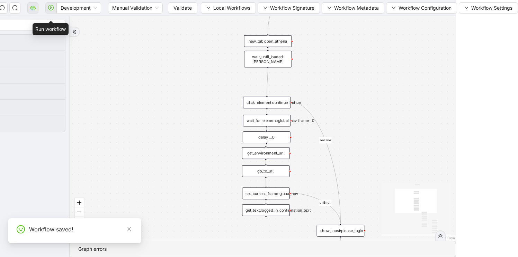
click at [47, 10] on span at bounding box center [50, 8] width 11 height 22
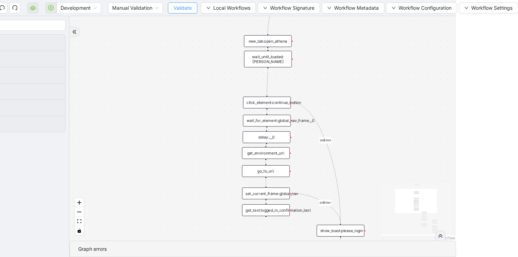
click at [177, 12] on button "Validate" at bounding box center [182, 7] width 29 height 11
click at [48, 7] on icon "play-circle" at bounding box center [51, 8] width 6 height 6
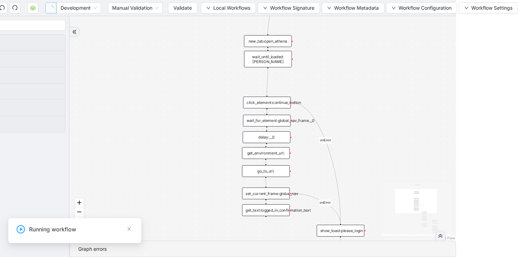
type input "****"
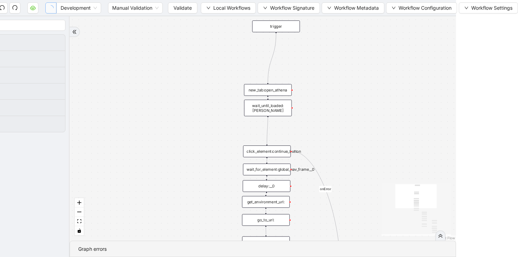
drag, startPoint x: 183, startPoint y: 119, endPoint x: 184, endPoint y: 264, distance: 144.7
click at [184, 257] on html "Development Manual Validation Validate Local Workflows Workflow Signature Workf…" at bounding box center [197, 128] width 518 height 257
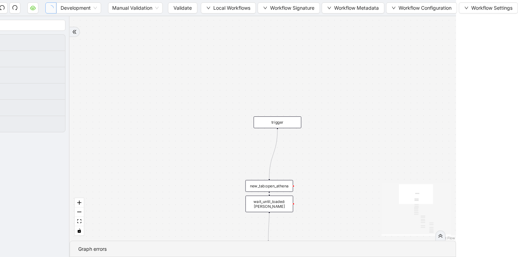
click at [438, 236] on icon "double-right" at bounding box center [440, 235] width 5 height 5
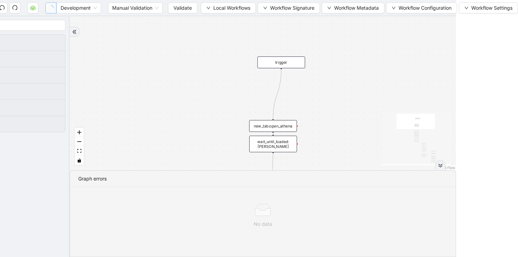
drag, startPoint x: 261, startPoint y: 88, endPoint x: 265, endPoint y: 28, distance: 60.0
click at [265, 28] on div "onError onError onError onError onError trigger new_tab:open_athena get_text:lo…" at bounding box center [263, 93] width 386 height 154
